Goal: Task Accomplishment & Management: Use online tool/utility

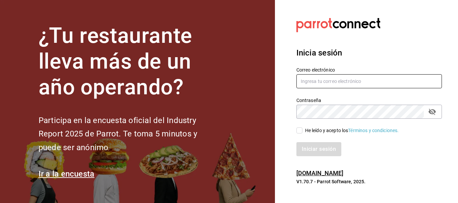
type input "edi_tiger_97@hotmail.com"
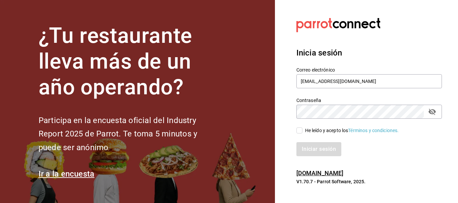
click at [297, 132] on input "He leído y acepto los Términos y condiciones." at bounding box center [299, 131] width 6 height 6
checkbox input "true"
click at [304, 151] on button "Iniciar sesión" at bounding box center [319, 149] width 46 height 14
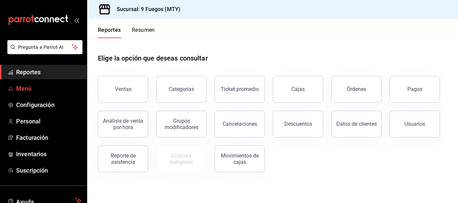
click at [22, 89] on span "Menú" at bounding box center [48, 88] width 65 height 9
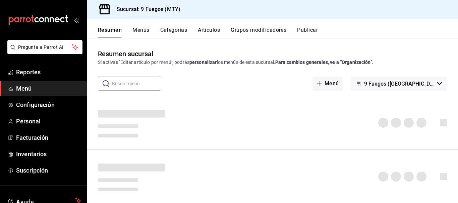
click at [129, 85] on input "text" at bounding box center [136, 83] width 49 height 13
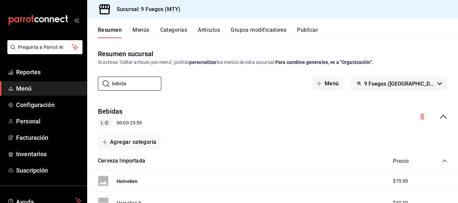
type input "bebida"
click at [205, 31] on button "Artículos" at bounding box center [209, 32] width 22 height 11
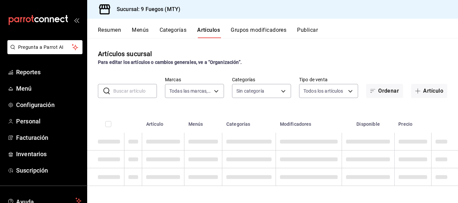
type input "4a3df261-e1b8-48be-829d-093db8c32d8f"
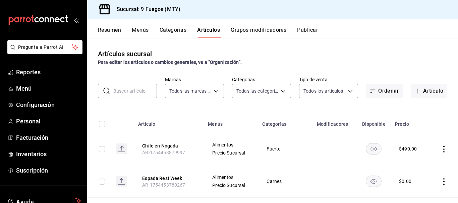
type input "a7a198cb-8bdf-42fa-b93d-a91dc07f3ce2,eccc6d4f-c65e-421c-beb6-767a47d6cd12,52365…"
click at [120, 88] on input "text" at bounding box center [135, 90] width 44 height 13
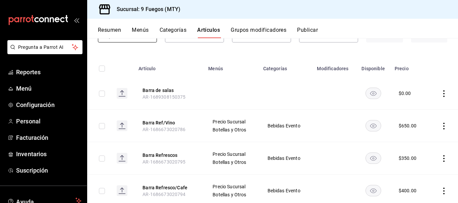
scroll to position [67, 0]
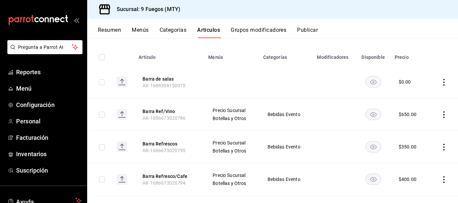
type input "barra"
click at [440, 113] on icon "actions" at bounding box center [443, 115] width 7 height 7
click at [414, 131] on span "Editar" at bounding box center [418, 130] width 17 height 7
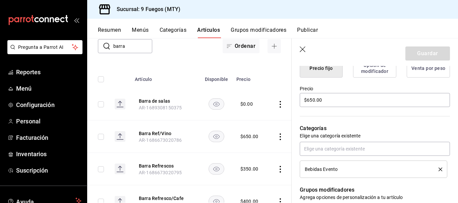
scroll to position [201, 0]
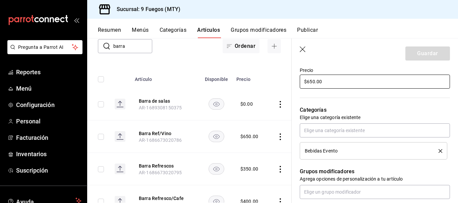
click at [313, 81] on input "$650.00" at bounding box center [375, 82] width 150 height 14
type textarea "x"
type input "$65.00"
type textarea "x"
type input "$6.00"
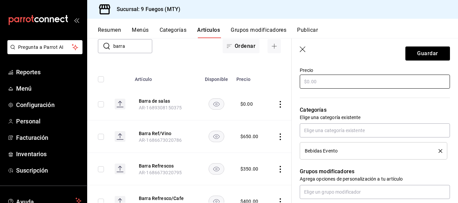
type textarea "x"
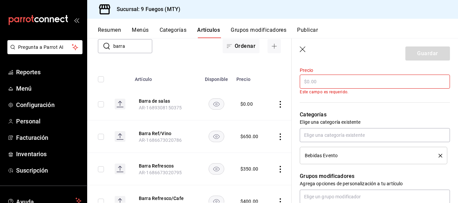
type input "$2.00"
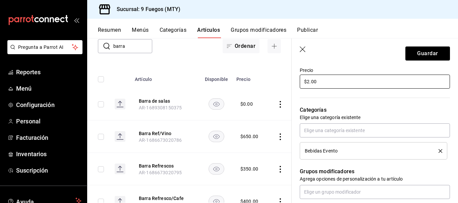
type textarea "x"
type input "$298.00"
type textarea "x"
type input "$298.00"
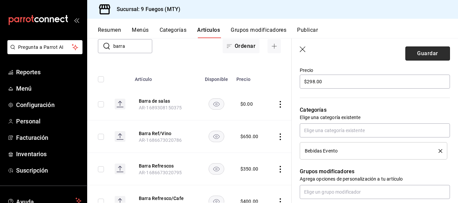
click at [435, 51] on button "Guardar" at bounding box center [427, 54] width 45 height 14
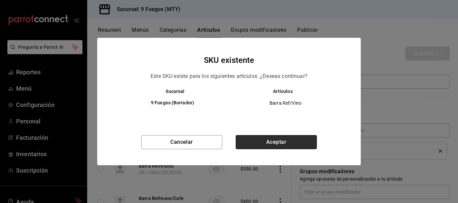
click at [280, 142] on button "Aceptar" at bounding box center [276, 142] width 81 height 14
type textarea "x"
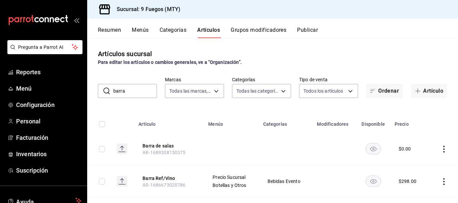
click at [308, 25] on div "Resumen Menús Categorías Artículos Grupos modificadores Publicar" at bounding box center [272, 28] width 371 height 19
click at [306, 31] on button "Publicar" at bounding box center [307, 32] width 21 height 11
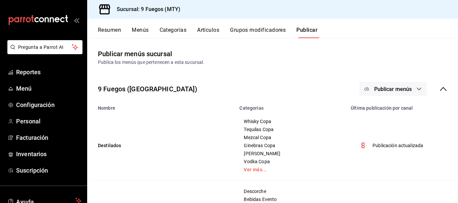
click at [411, 89] on button "Publicar menús" at bounding box center [392, 89] width 67 height 14
click at [403, 111] on span "Punto de venta" at bounding box center [397, 111] width 32 height 7
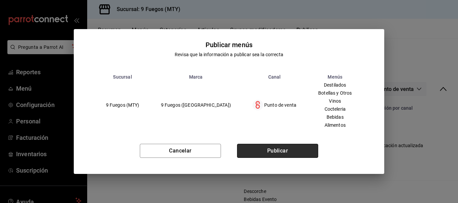
click at [307, 148] on button "Publicar" at bounding box center [277, 151] width 81 height 14
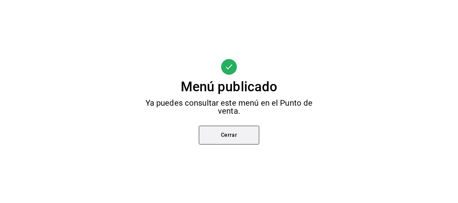
click at [225, 134] on button "Cerrar" at bounding box center [229, 135] width 60 height 19
